Goal: Task Accomplishment & Management: Use online tool/utility

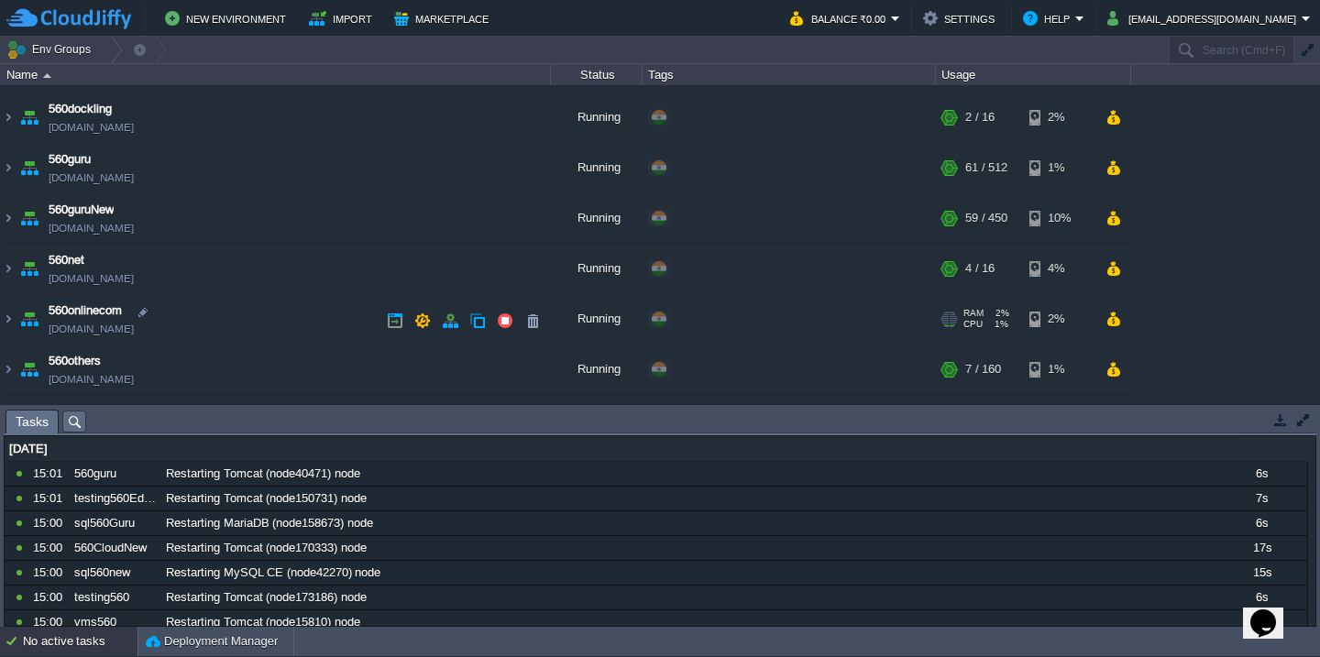
scroll to position [149, 0]
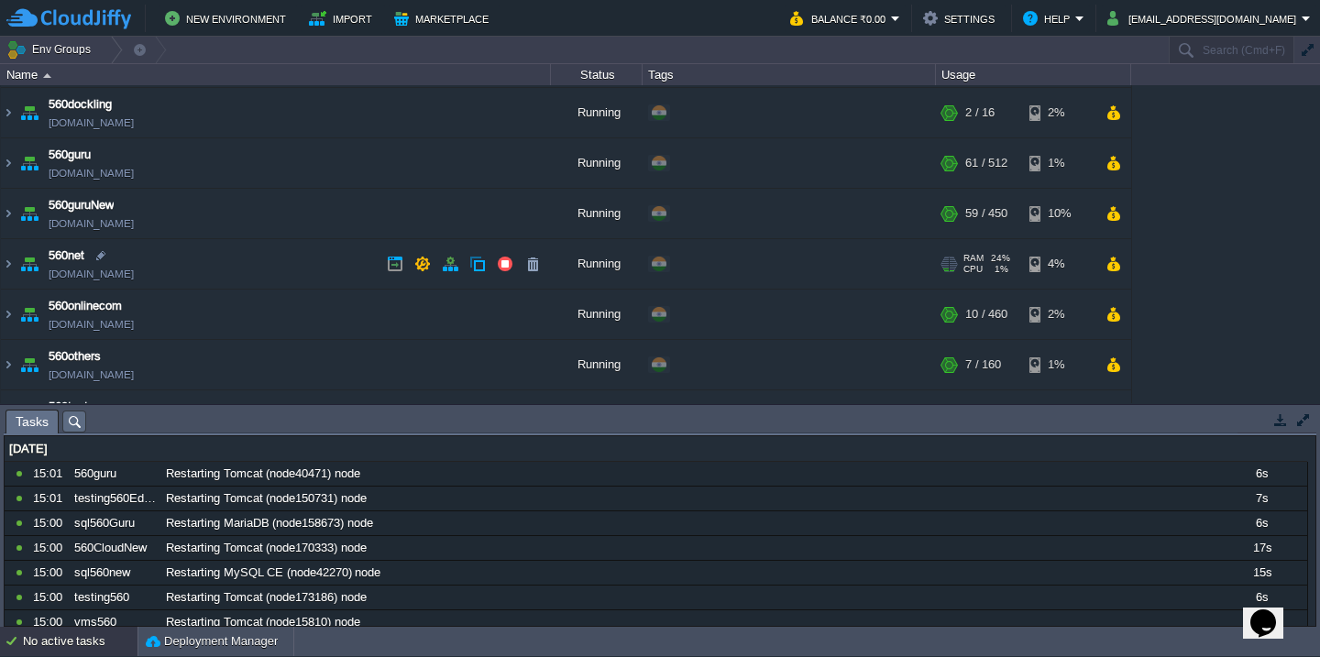
click at [288, 272] on td "560net [DOMAIN_NAME]" at bounding box center [276, 264] width 550 height 50
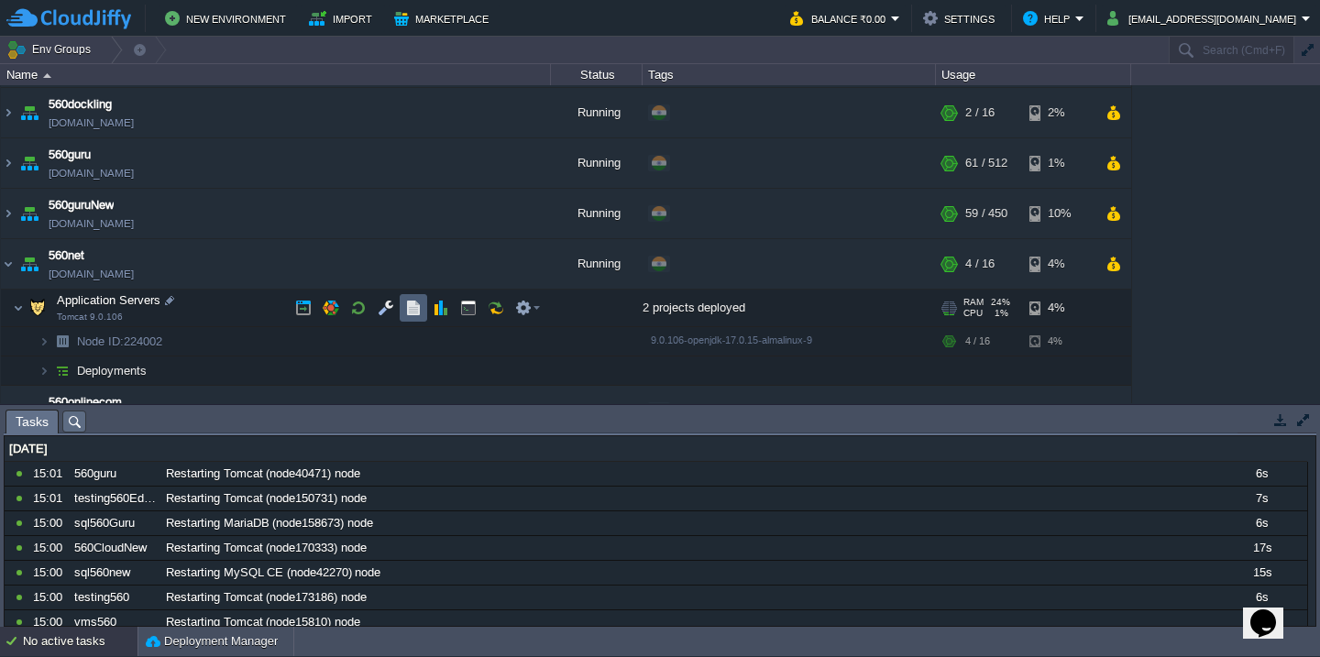
click at [407, 307] on button "button" at bounding box center [413, 308] width 17 height 17
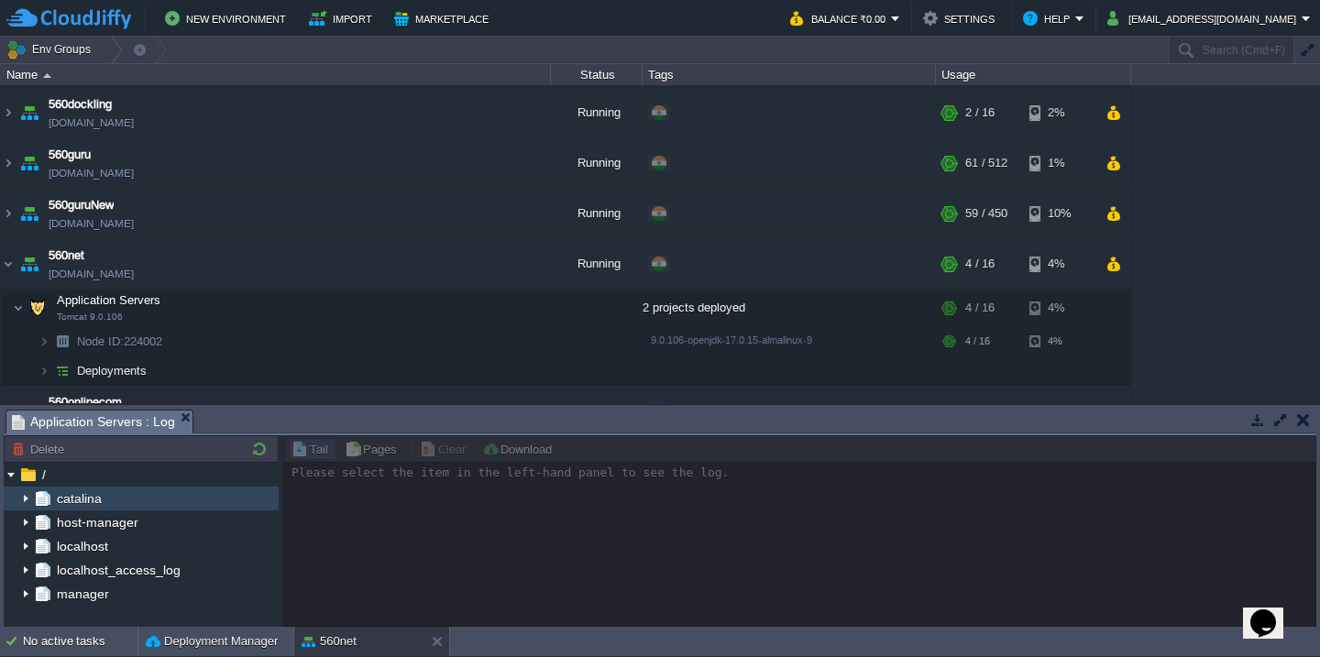
click at [28, 498] on img at bounding box center [25, 499] width 15 height 24
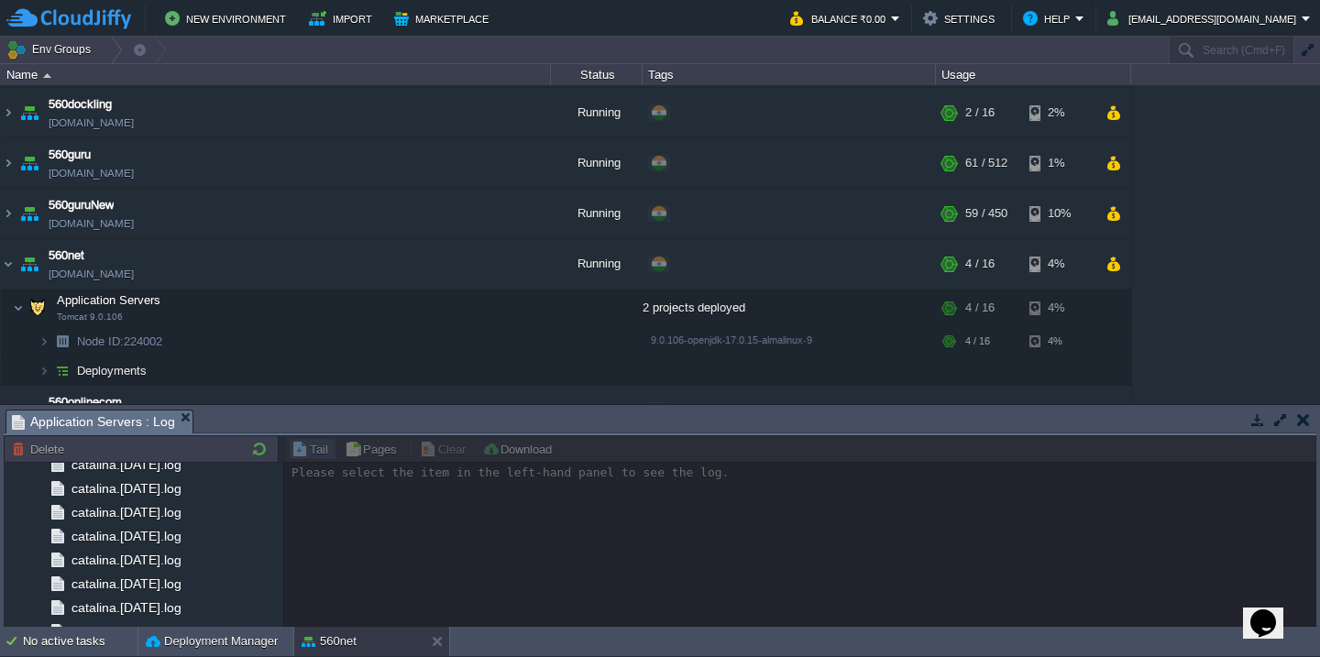
scroll to position [790, 0]
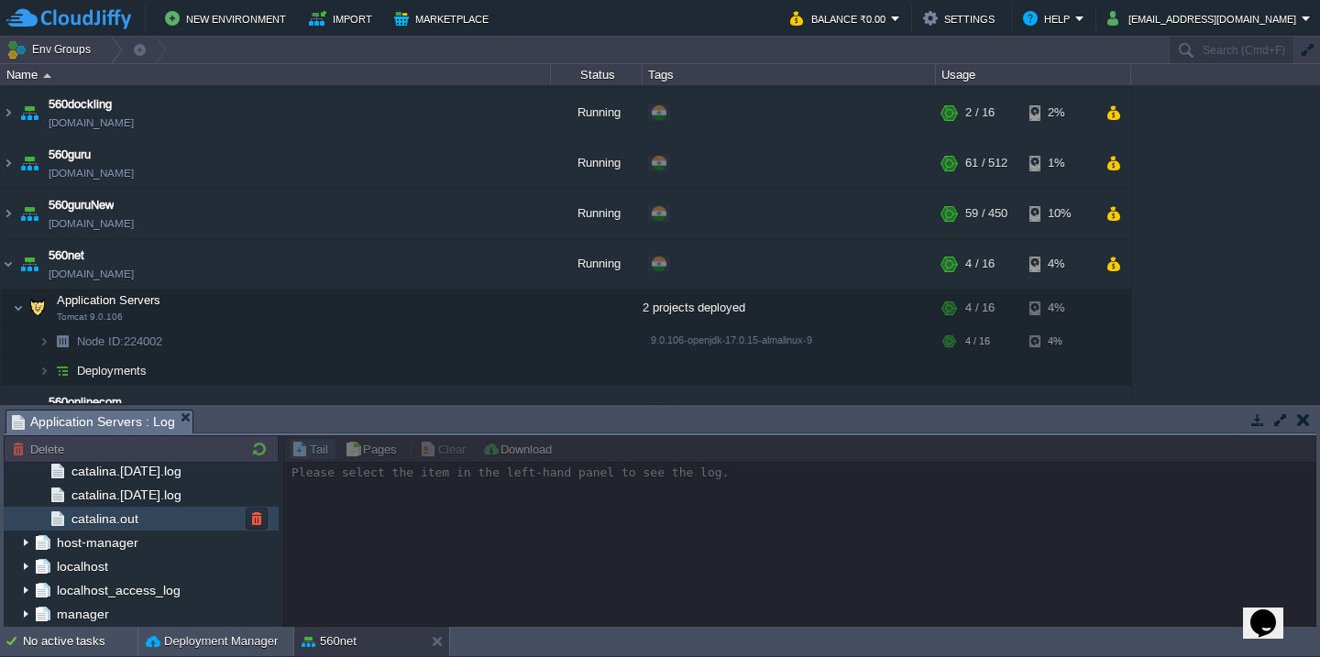
click at [166, 529] on div "catalina.out" at bounding box center [141, 519] width 275 height 24
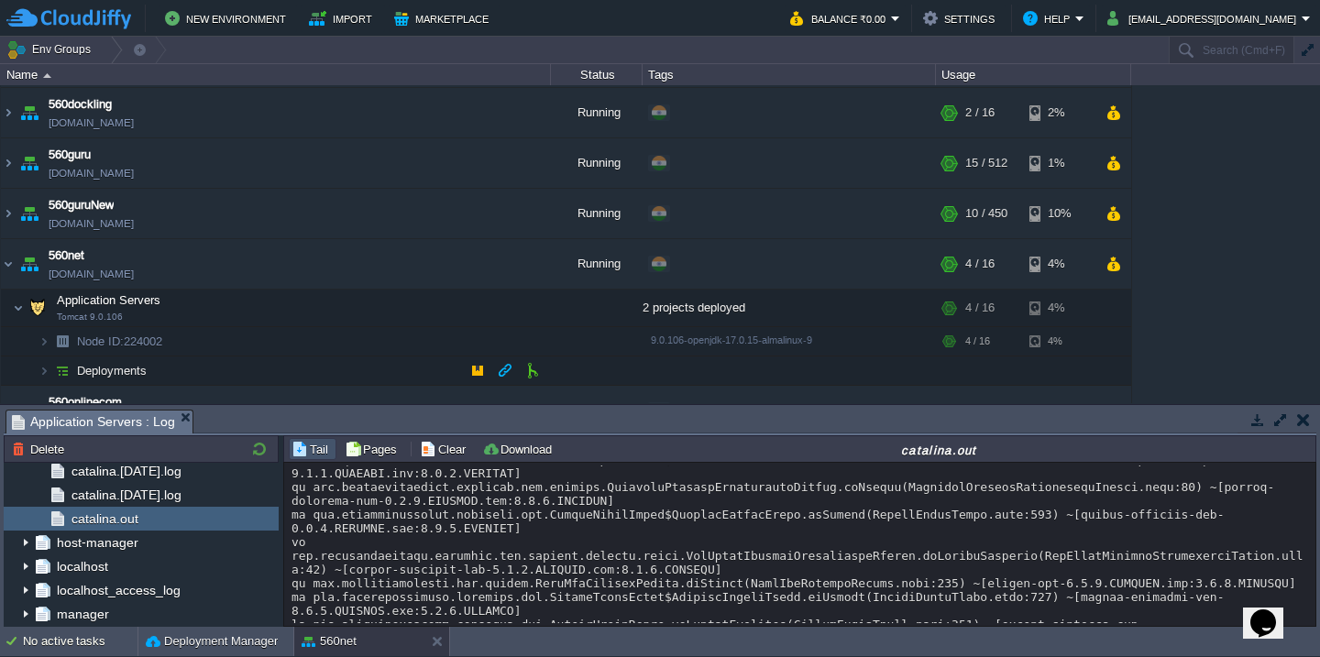
scroll to position [270, 0]
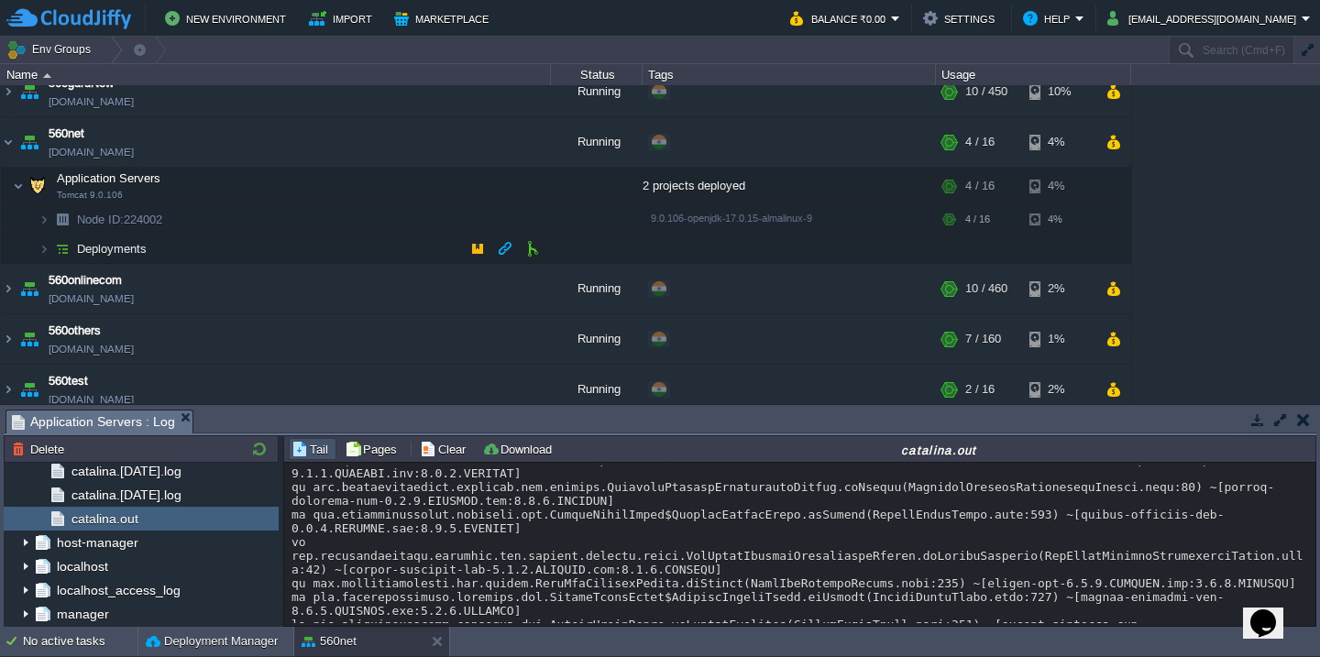
click at [301, 240] on td "Deployments" at bounding box center [276, 249] width 550 height 29
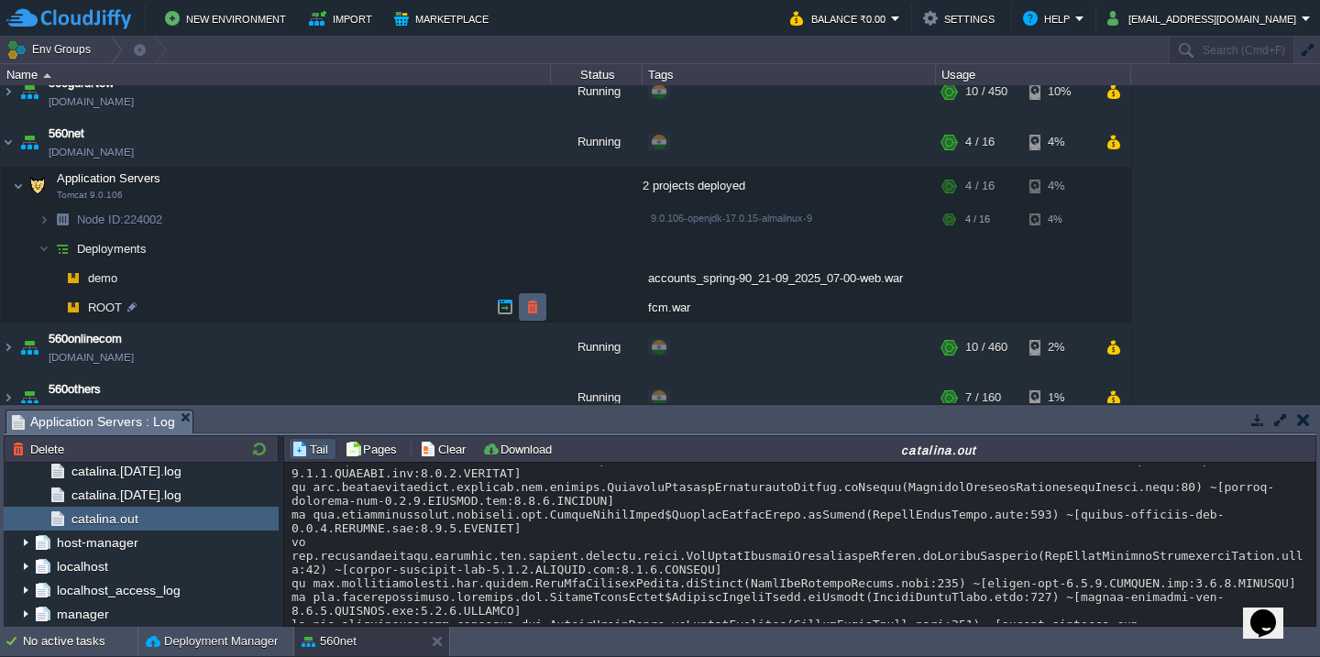
click at [534, 297] on td at bounding box center [533, 307] width 28 height 28
click at [535, 276] on button "button" at bounding box center [532, 278] width 17 height 17
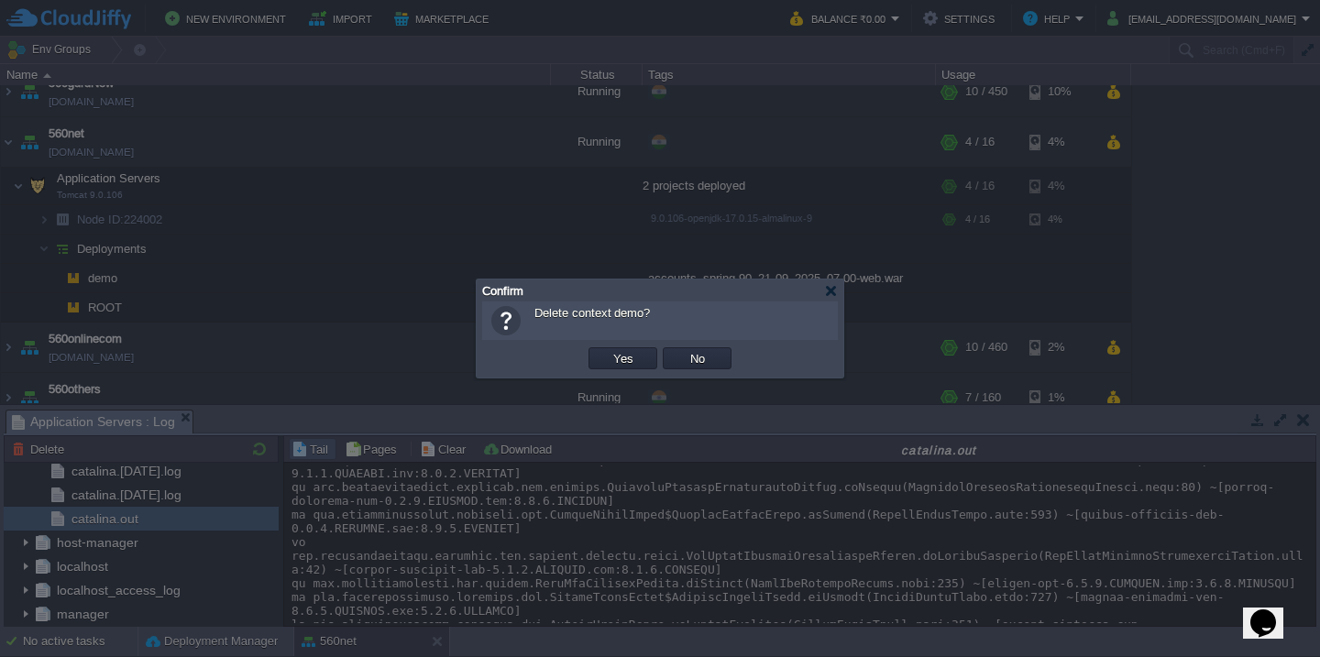
click at [608, 350] on button "Yes" at bounding box center [623, 358] width 31 height 17
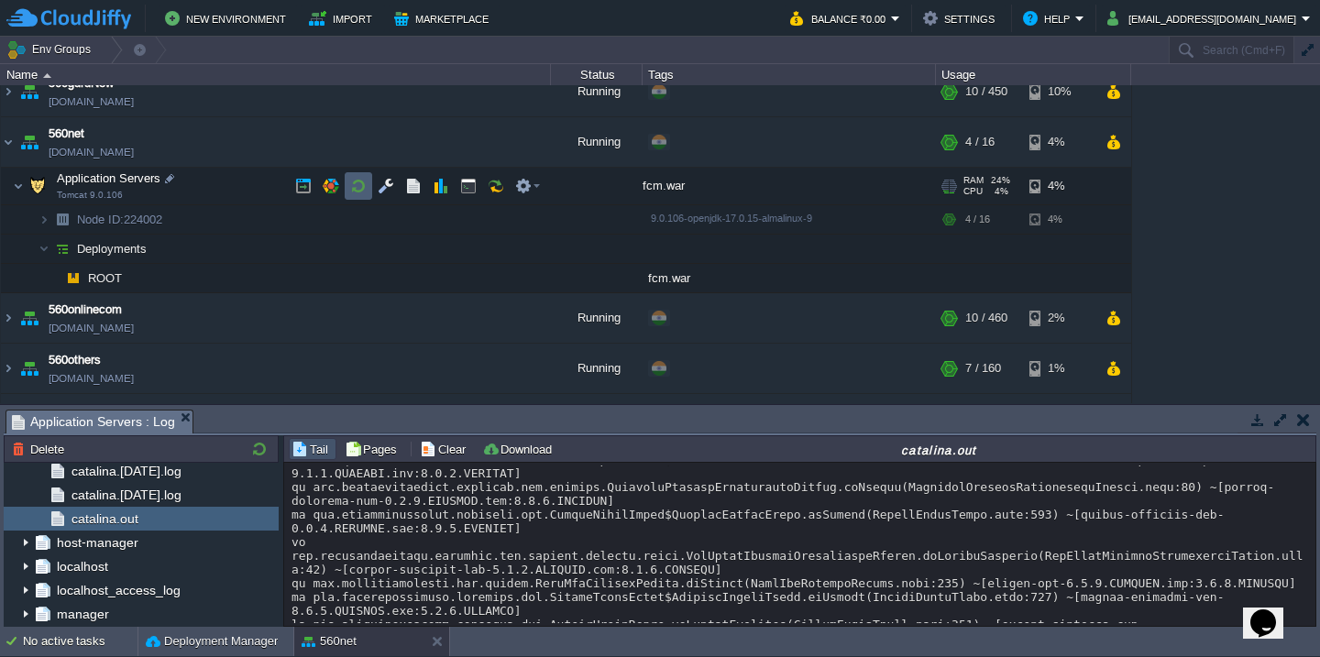
click at [350, 191] on button "button" at bounding box center [358, 186] width 17 height 17
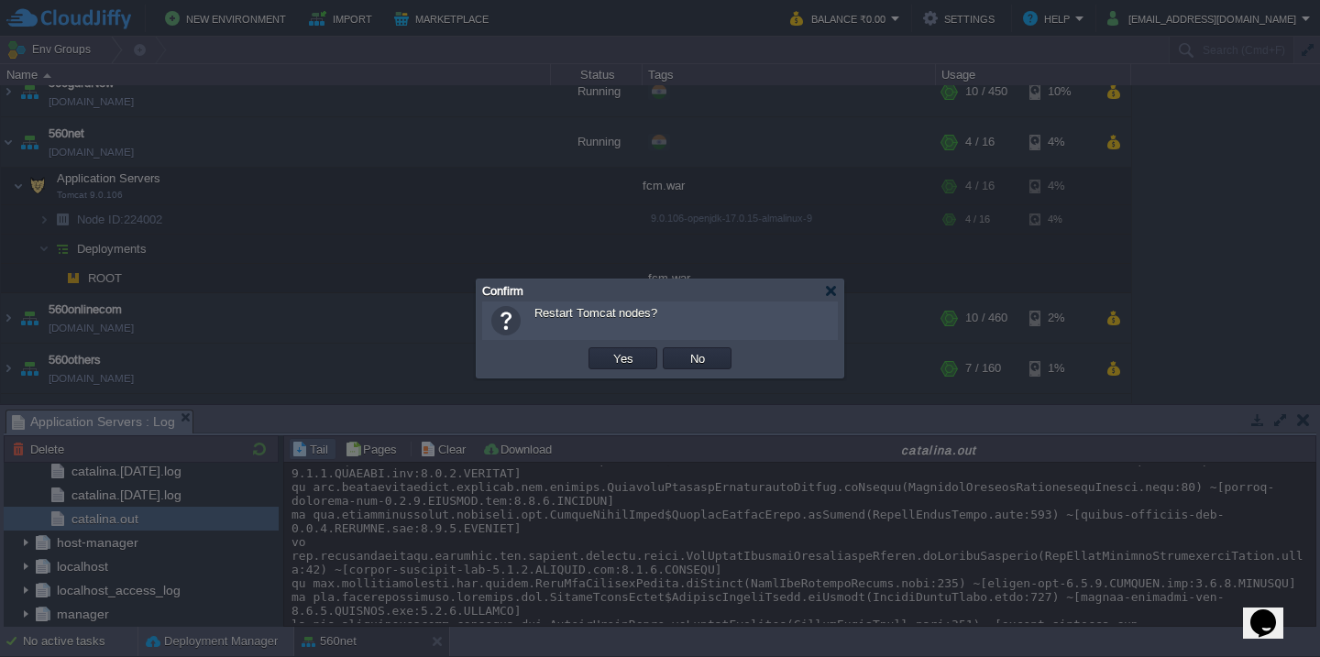
click at [608, 350] on button "Yes" at bounding box center [623, 358] width 31 height 17
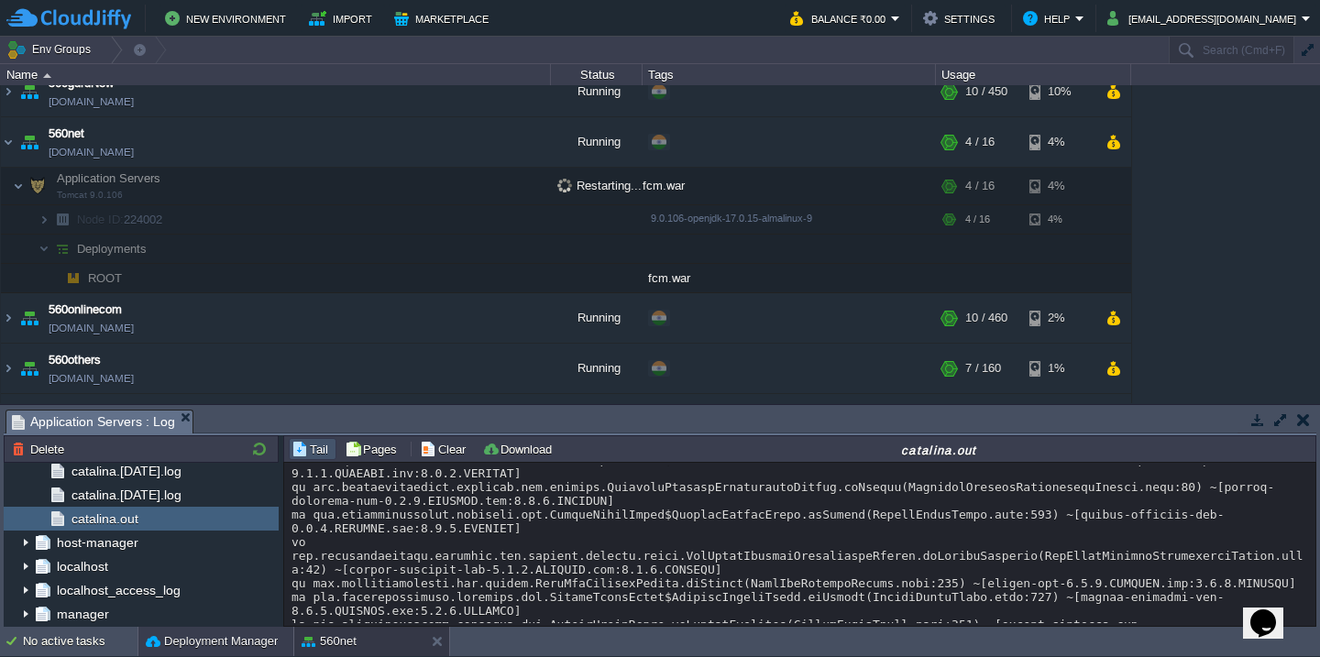
click at [169, 654] on div "Deployment Manager" at bounding box center [215, 641] width 155 height 29
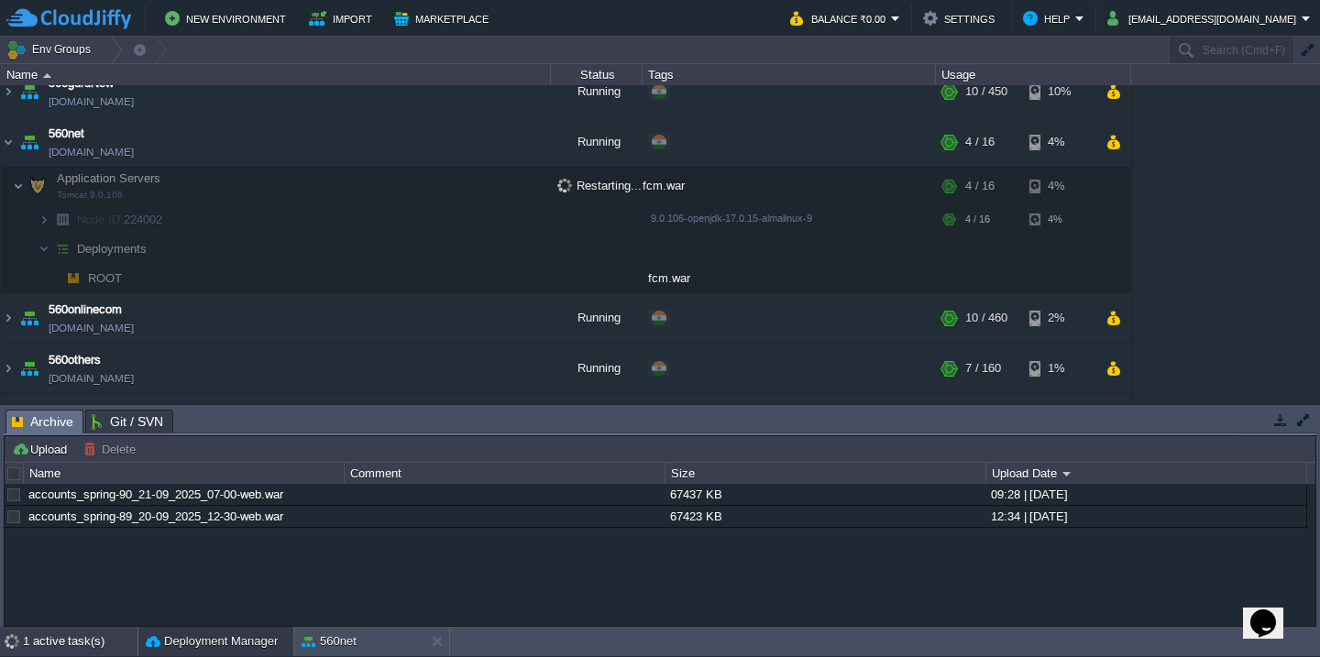
click at [50, 648] on div "1 active task(s)" at bounding box center [80, 641] width 115 height 29
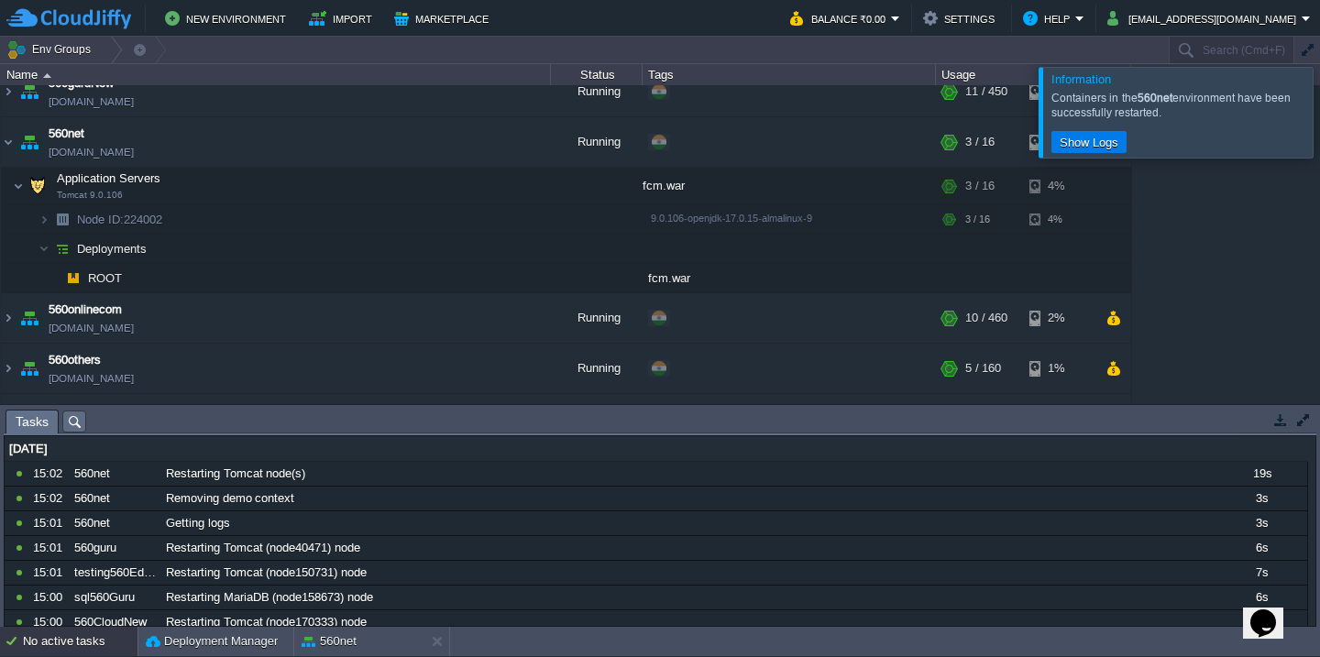
scroll to position [0, 0]
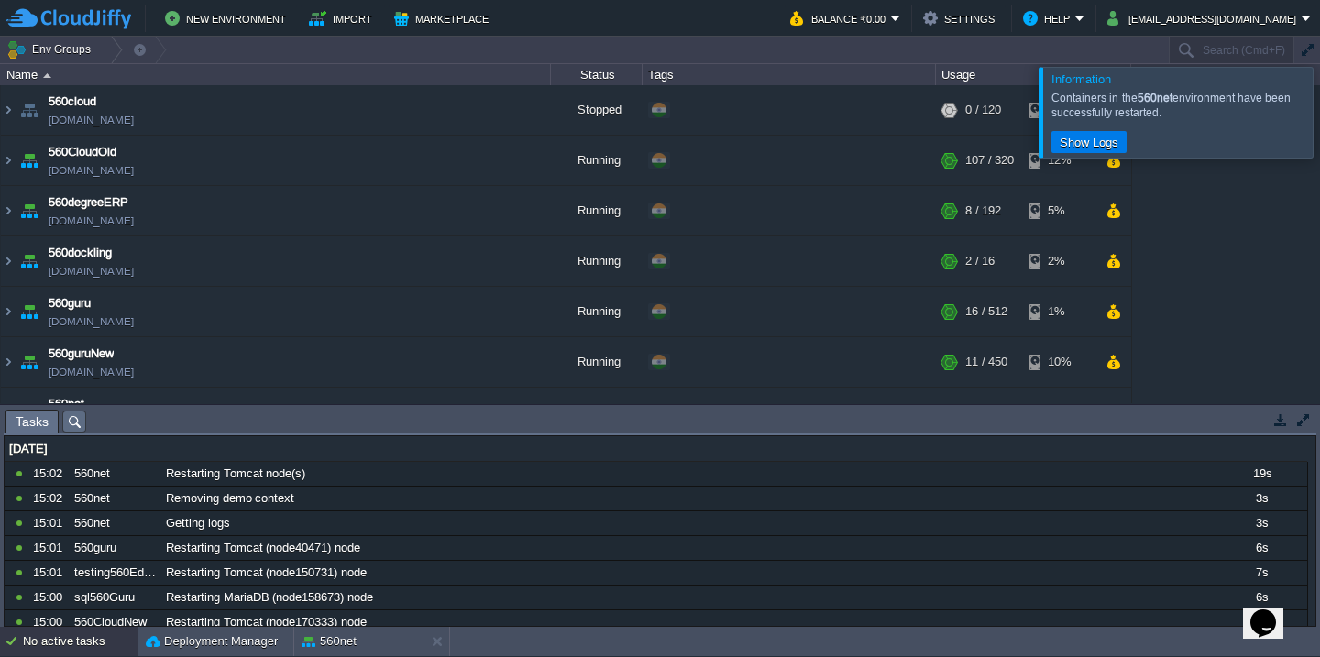
click at [1319, 116] on div at bounding box center [1342, 112] width 0 height 90
